Goal: Task Accomplishment & Management: Use online tool/utility

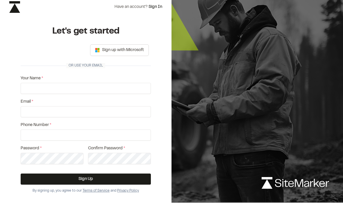
scroll to position [23, 0]
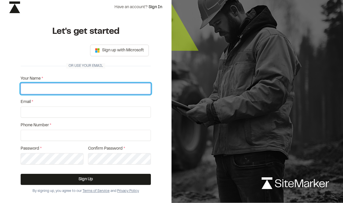
click at [108, 87] on input "Your Name *" at bounding box center [86, 88] width 130 height 11
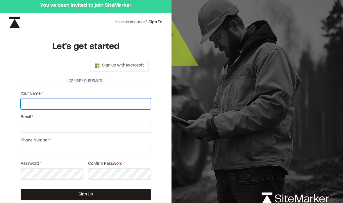
scroll to position [1, 0]
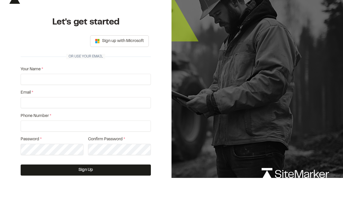
click at [72, 60] on div "使用 Google 账号登录。在新标签页中打开" at bounding box center [52, 66] width 56 height 13
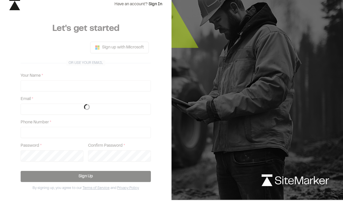
scroll to position [23, 0]
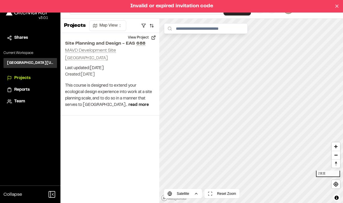
click at [150, 86] on p "This course is designed to extend your ecological design experience into work a…" at bounding box center [110, 95] width 90 height 26
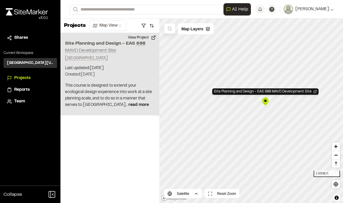
click at [131, 74] on p "Created: Aug 25, 2025" at bounding box center [110, 74] width 90 height 6
click at [155, 38] on button "View Project" at bounding box center [142, 37] width 35 height 9
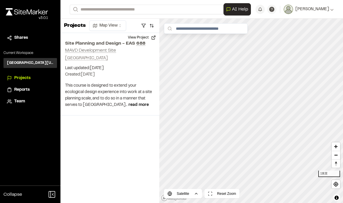
click at [80, 93] on p "This course is designed to extend your ecological design experience into work a…" at bounding box center [110, 95] width 90 height 26
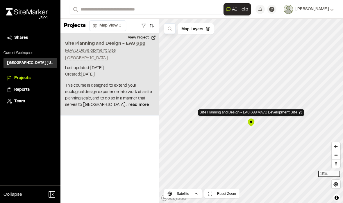
click at [82, 74] on p "Created: Aug 25, 2025" at bounding box center [110, 74] width 90 height 6
click at [93, 61] on div "Site Planning and Design - EAS 688 MAVD Development Site York Township, MI 4816…" at bounding box center [110, 74] width 99 height 82
click at [109, 70] on p "Last updated: Aug 26, 2025" at bounding box center [110, 68] width 90 height 6
click at [147, 109] on div "Site Planning and Design - EAS 688 MAVD Development Site York Township, MI 4816…" at bounding box center [110, 74] width 99 height 82
click at [206, 27] on div "Map Layers" at bounding box center [196, 28] width 36 height 11
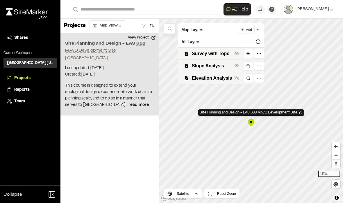
click at [92, 88] on p "This course is designed to extend your ecological design experience into work a…" at bounding box center [110, 95] width 90 height 26
click at [117, 133] on div "Projects Map View Site Planning and Design - EAS 688 MAVD Development Site York…" at bounding box center [110, 111] width 99 height 184
click at [122, 144] on div "Projects Map View Site Planning and Design - EAS 688 MAVD Development Site York…" at bounding box center [110, 111] width 99 height 184
click at [96, 91] on p "This course is designed to extend your ecological design experience into work a…" at bounding box center [110, 95] width 90 height 26
click at [147, 142] on div "Projects Map View Site Planning and Design - EAS 688 MAVD Development Site York…" at bounding box center [110, 111] width 99 height 184
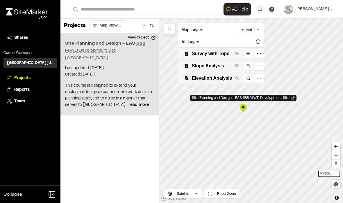
click at [263, 28] on div "Map Layers Add" at bounding box center [221, 29] width 86 height 13
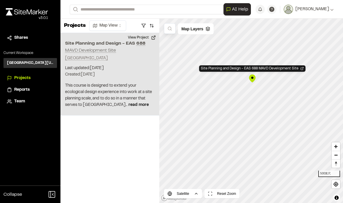
click at [293, 9] on img at bounding box center [288, 9] width 9 height 9
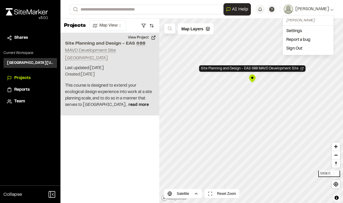
click at [70, 139] on div "Projects Map View Site Planning and Design - EAS 688 MAVD Development Site York…" at bounding box center [110, 111] width 99 height 184
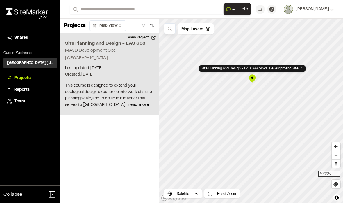
click at [76, 88] on p "This course is designed to extend your ecological design experience into work a…" at bounding box center [110, 95] width 90 height 26
click at [104, 43] on h2 "Site Planning and Design - EAS 688" at bounding box center [110, 43] width 90 height 7
click at [139, 38] on button "View Project" at bounding box center [142, 37] width 35 height 9
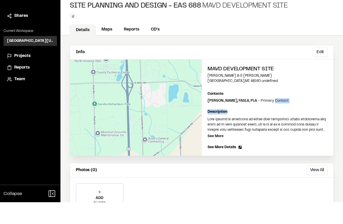
click at [107, 46] on link "Maps" at bounding box center [107, 51] width 22 height 11
click at [107, 55] on link "Maps" at bounding box center [107, 51] width 22 height 11
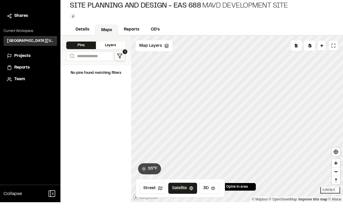
scroll to position [14, 0]
click at [122, 76] on polygon at bounding box center [120, 78] width 5 height 4
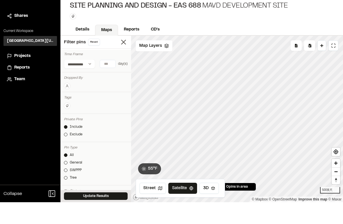
click at [128, 46] on link "Reports" at bounding box center [131, 51] width 27 height 11
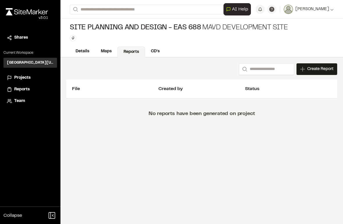
click at [81, 49] on link "Details" at bounding box center [82, 51] width 25 height 11
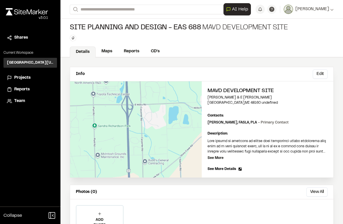
click at [102, 56] on link "Maps" at bounding box center [107, 51] width 22 height 11
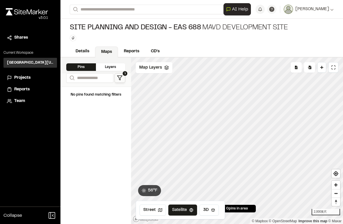
click at [107, 66] on div "Layers" at bounding box center [111, 67] width 30 height 8
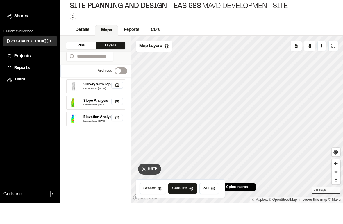
scroll to position [1, 0]
click at [89, 104] on div "Survey with Topo" at bounding box center [98, 106] width 29 height 5
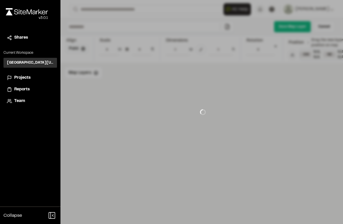
type input "**********"
type input "***"
type input "****"
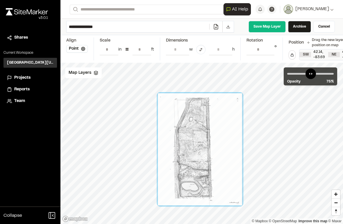
click at [82, 76] on span "Map Layers" at bounding box center [80, 73] width 23 height 6
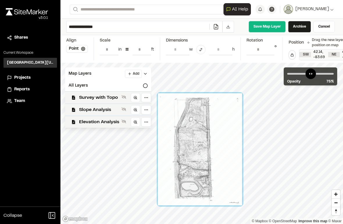
click at [105, 78] on div "Map Layers Add" at bounding box center [108, 74] width 86 height 13
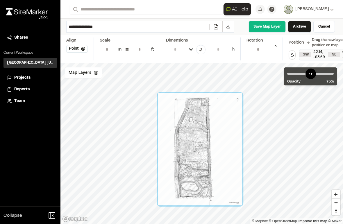
scroll to position [1, 0]
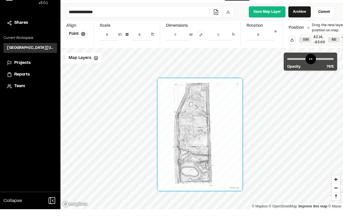
type input "**"
click at [333, 190] on span "Zoom in" at bounding box center [336, 194] width 8 height 8
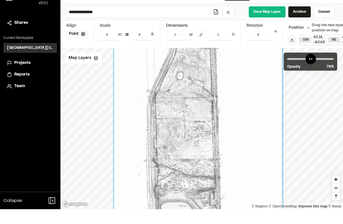
click at [335, 190] on span "Zoom in" at bounding box center [336, 194] width 8 height 8
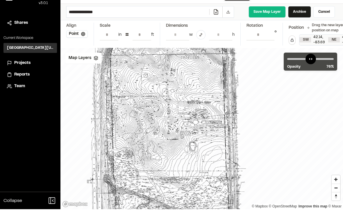
click at [95, 68] on div "Map Layers" at bounding box center [83, 73] width 37 height 11
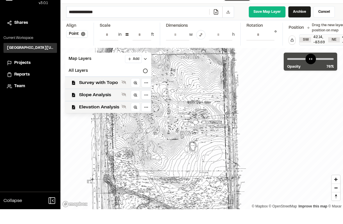
click at [92, 107] on span "Slope Analysis" at bounding box center [99, 110] width 40 height 7
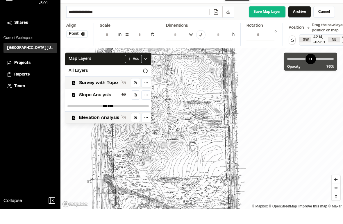
click at [88, 94] on span "Survey with Topo" at bounding box center [99, 97] width 40 height 7
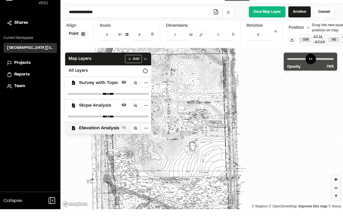
click at [87, 94] on span "Survey with Topo" at bounding box center [99, 97] width 40 height 7
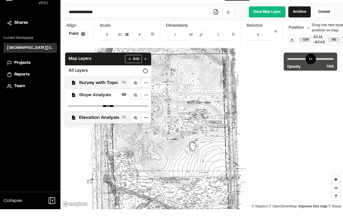
click at [89, 107] on span "Slope Analysis" at bounding box center [99, 110] width 40 height 7
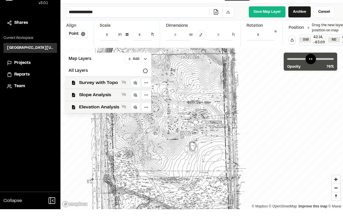
click at [93, 107] on span "Slope Analysis" at bounding box center [99, 110] width 40 height 7
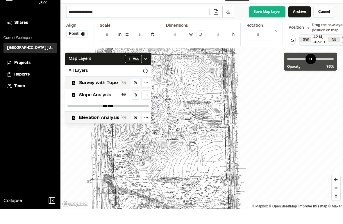
click at [86, 94] on span "Survey with Topo" at bounding box center [99, 97] width 40 height 7
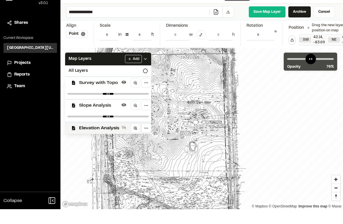
type input "****"
click at [86, 108] on input "range" at bounding box center [109, 109] width 82 height 2
click at [84, 140] on span "Elevation Analysis" at bounding box center [99, 143] width 40 height 7
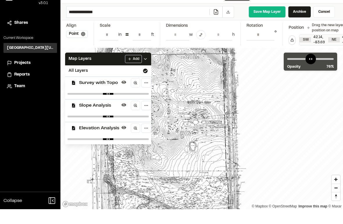
click at [88, 140] on span "Elevation Analysis" at bounding box center [99, 143] width 40 height 7
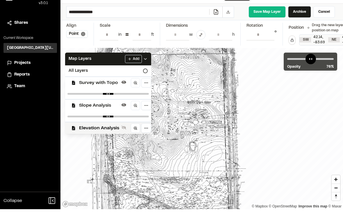
click at [88, 140] on span "Elevation Analysis" at bounding box center [99, 143] width 40 height 7
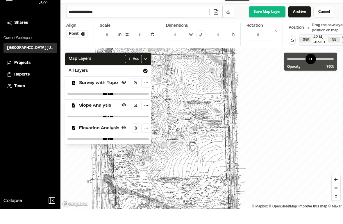
click at [86, 140] on span "Elevation Analysis" at bounding box center [99, 143] width 40 height 7
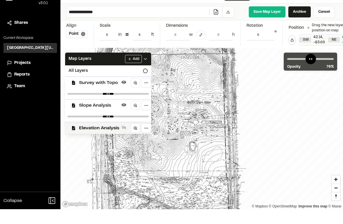
click at [86, 114] on div "Slope Analysis" at bounding box center [106, 120] width 91 height 12
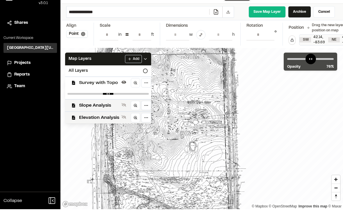
click at [92, 117] on span "Slope Analysis" at bounding box center [99, 120] width 40 height 7
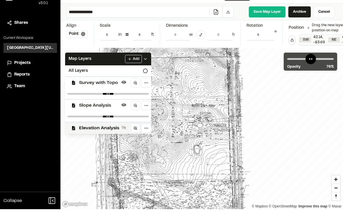
click at [28, 72] on li "Projects" at bounding box center [30, 77] width 54 height 11
click at [25, 75] on span "Projects" at bounding box center [22, 78] width 16 height 6
click at [17, 60] on h3 "[GEOGRAPHIC_DATA][US_STATE] SEAS-EAS 688 Site Planning and Design" at bounding box center [30, 62] width 47 height 5
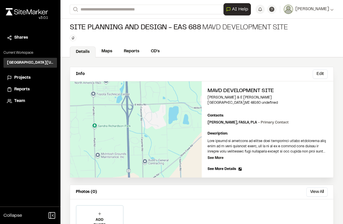
click at [154, 49] on link "CD's" at bounding box center [155, 51] width 20 height 11
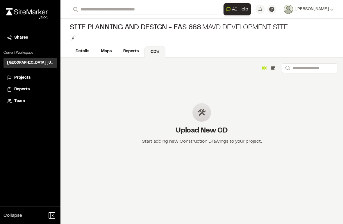
click at [161, 127] on div "Upload New CD Start adding new Construction Drawings to your project." at bounding box center [202, 128] width 130 height 68
